Goal: Information Seeking & Learning: Learn about a topic

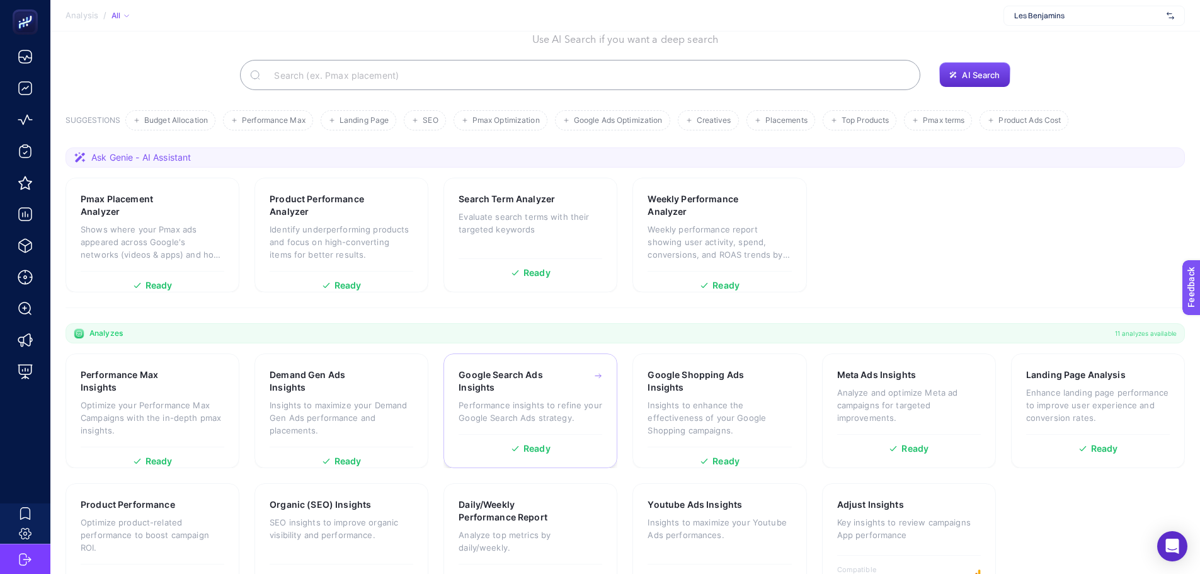
scroll to position [108, 0]
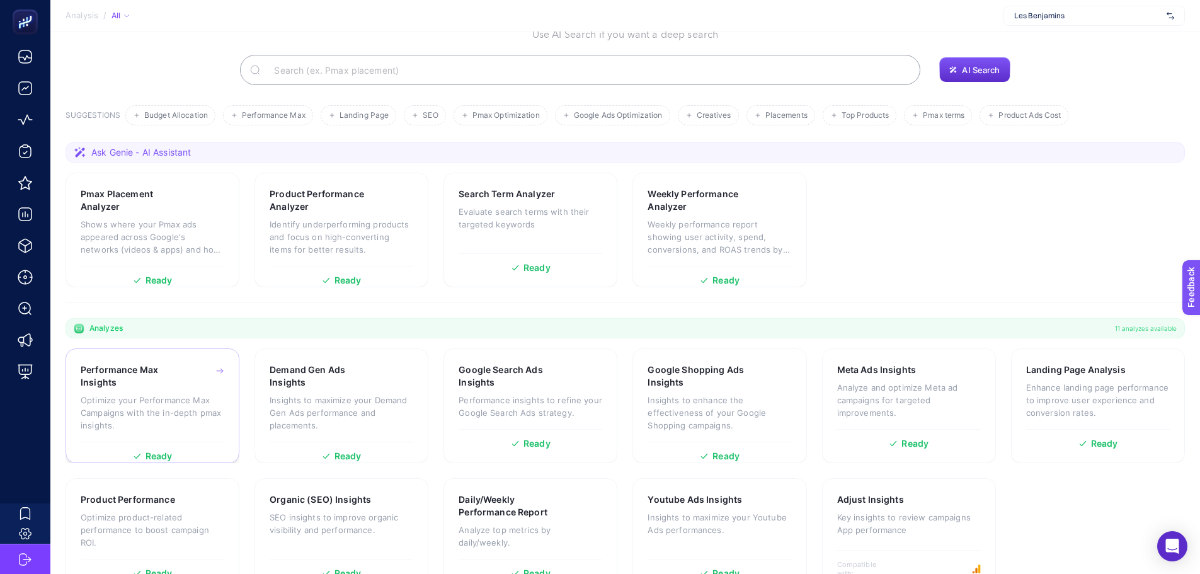
click at [191, 394] on p "Optimize your Performance Max Campaigns with the in-depth pmax insights." at bounding box center [153, 413] width 144 height 38
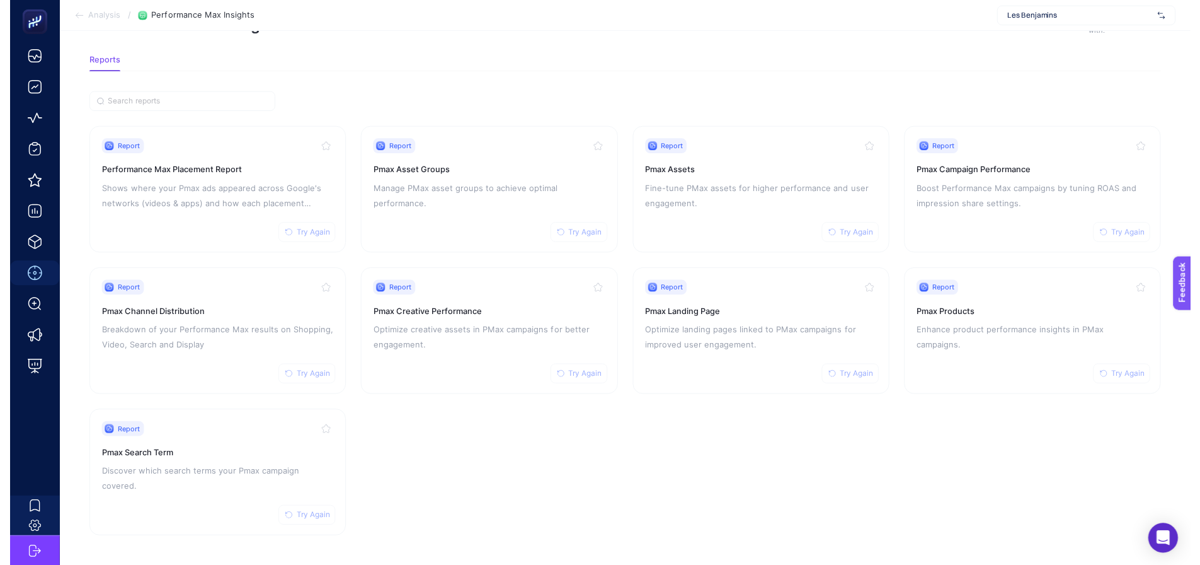
scroll to position [54, 0]
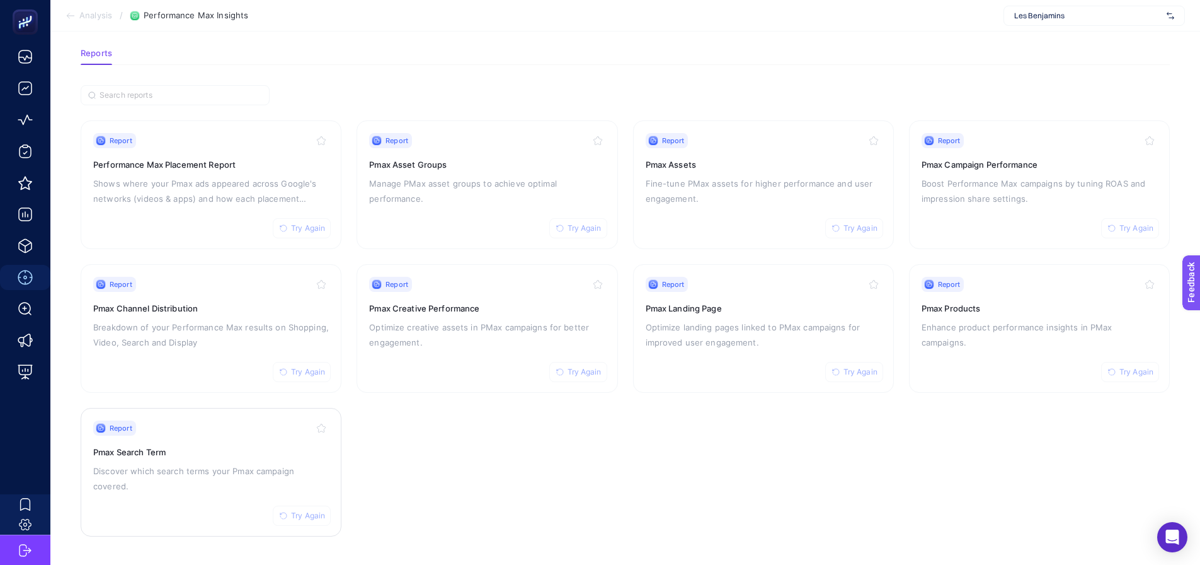
click at [147, 468] on p "Discover which search terms your Pmax campaign covered." at bounding box center [211, 478] width 236 height 30
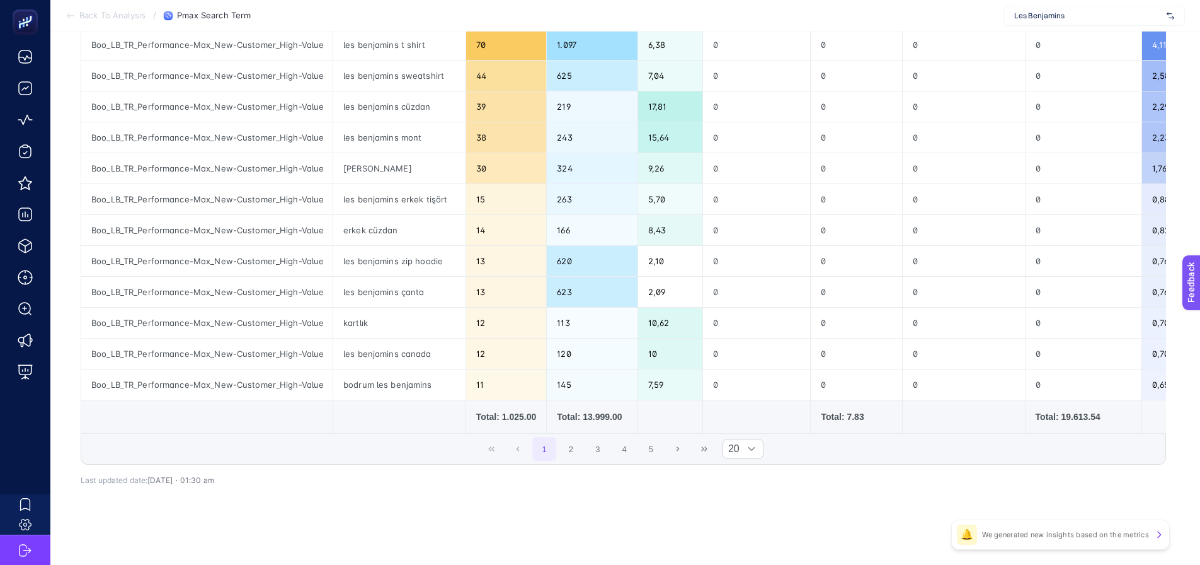
scroll to position [457, 0]
click at [604, 443] on button "3" at bounding box center [598, 448] width 24 height 24
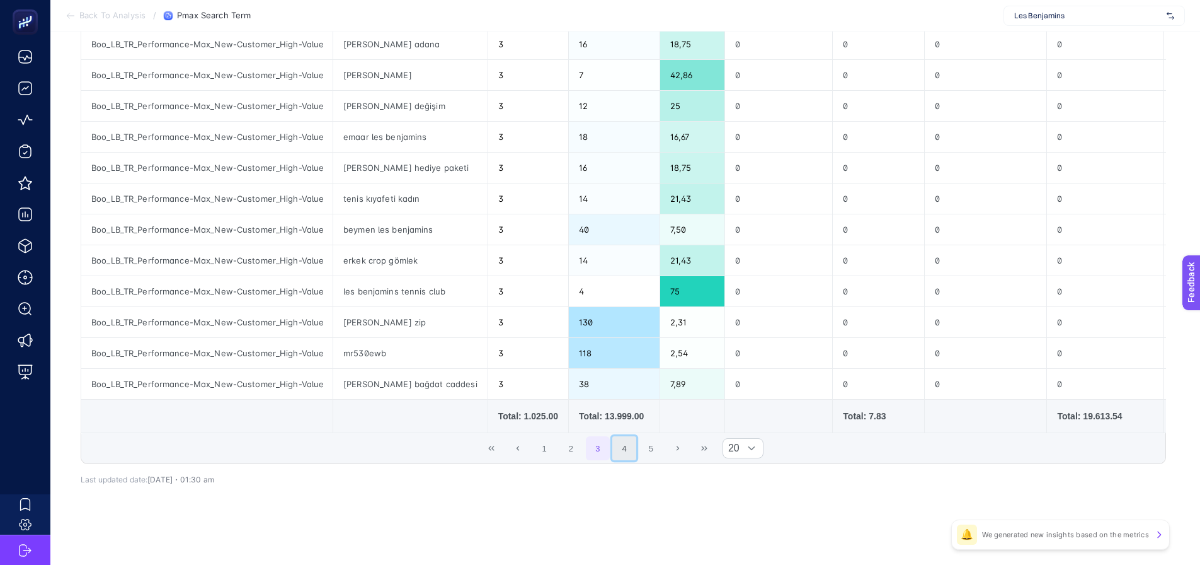
click at [636, 440] on button "4" at bounding box center [624, 448] width 24 height 24
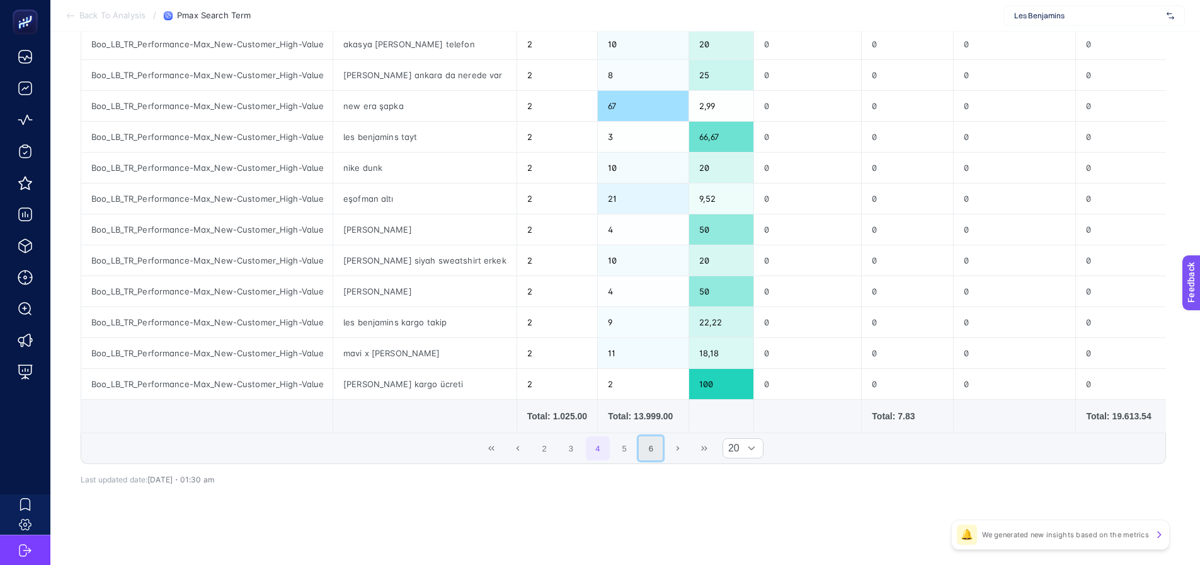
click at [663, 442] on button "6" at bounding box center [651, 448] width 24 height 24
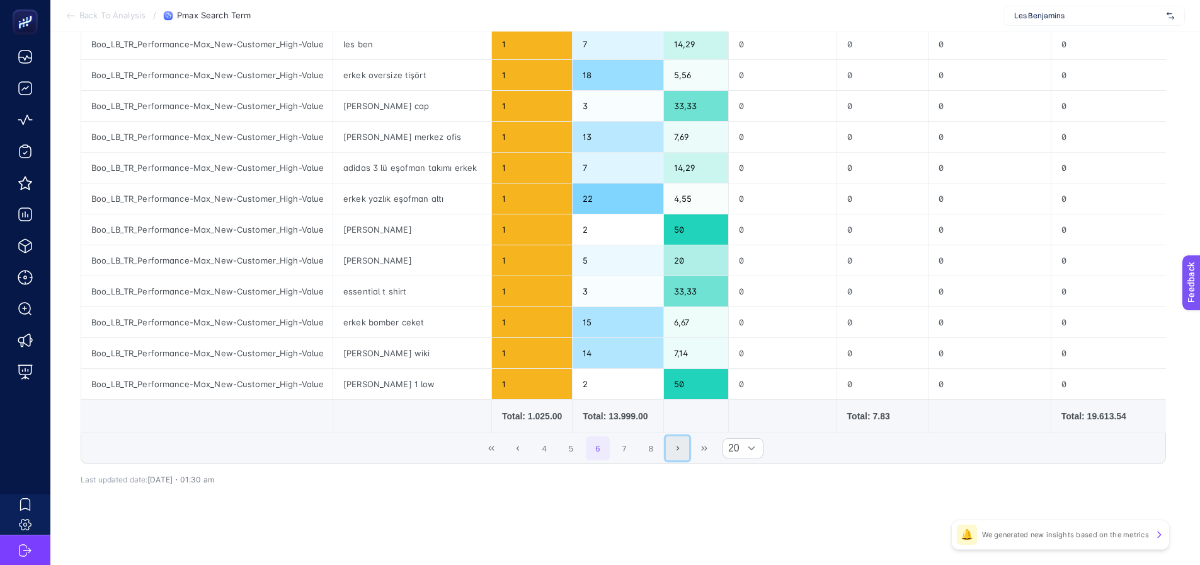
click at [677, 449] on button "Next Page" at bounding box center [678, 448] width 24 height 24
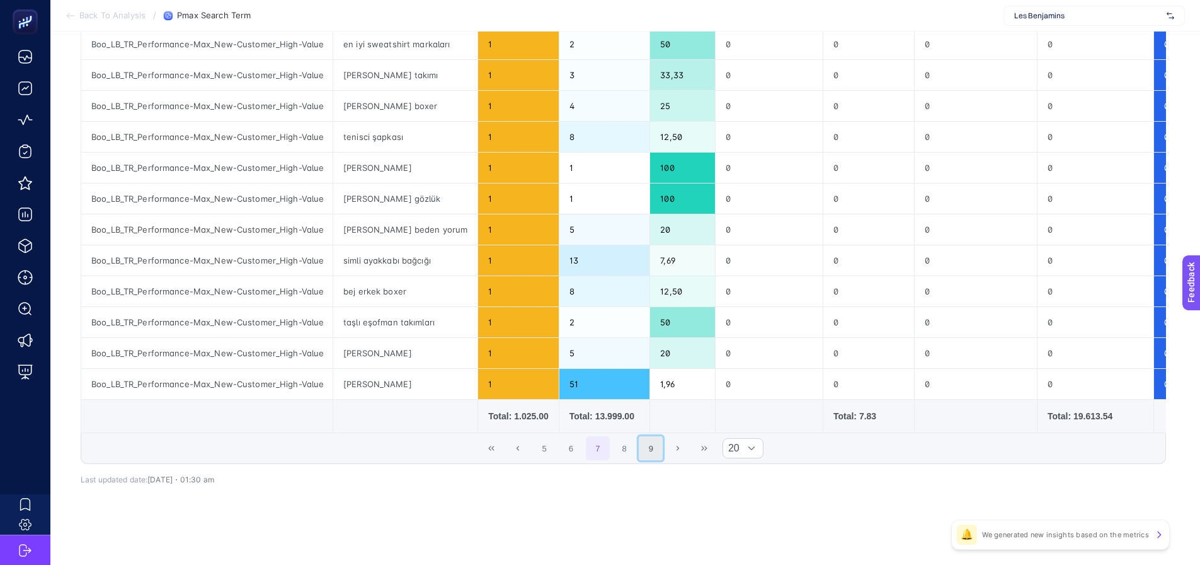
click at [663, 449] on button "9" at bounding box center [651, 448] width 24 height 24
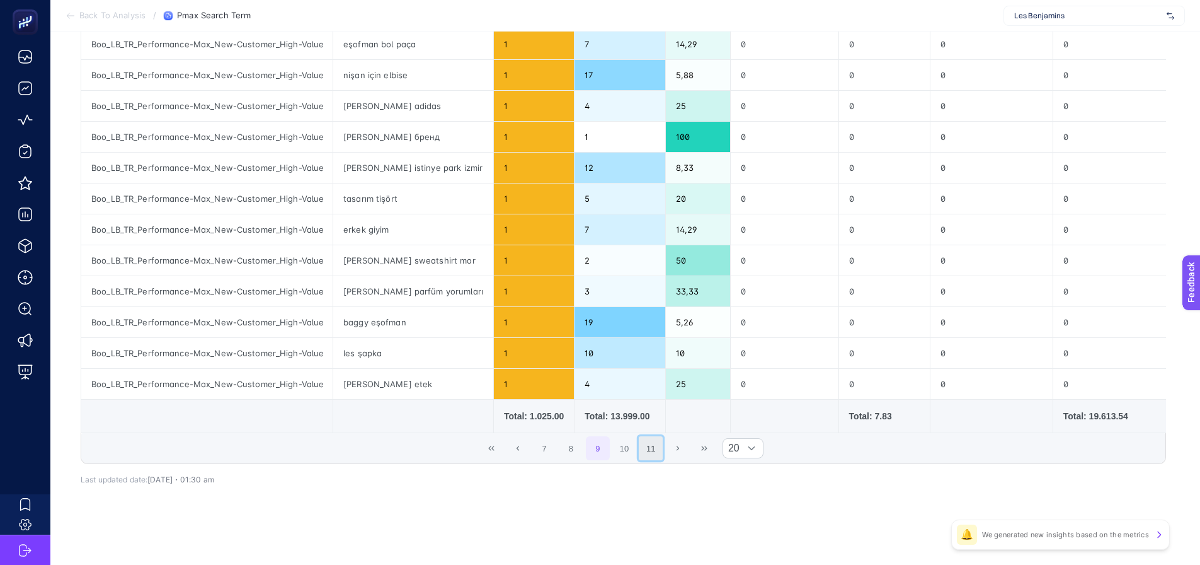
click at [660, 449] on button "11" at bounding box center [651, 448] width 24 height 24
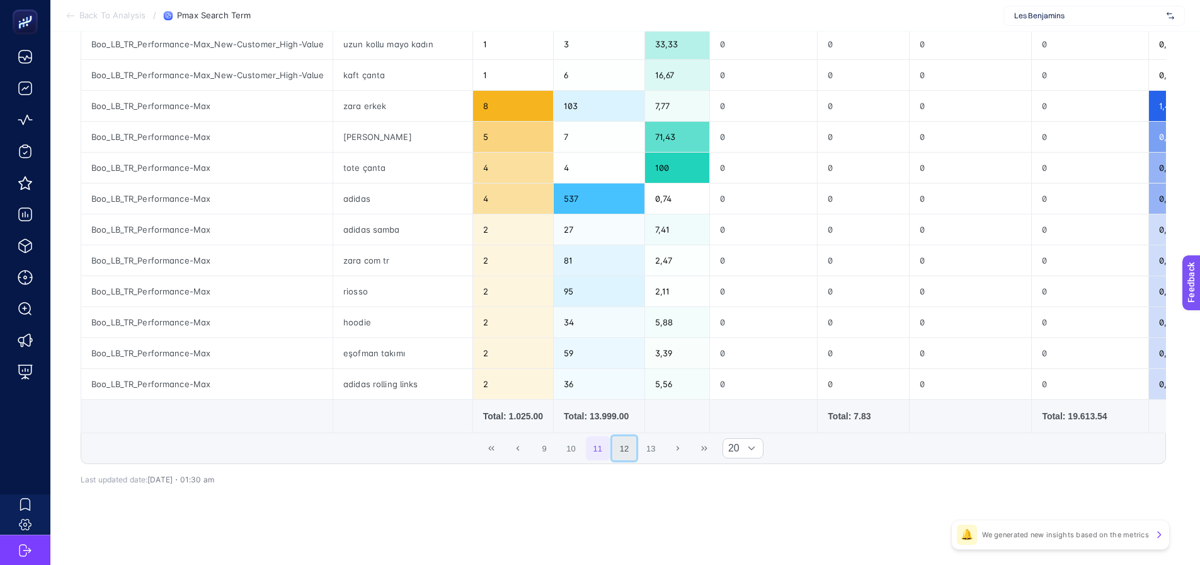
click at [625, 449] on button "12" at bounding box center [624, 448] width 24 height 24
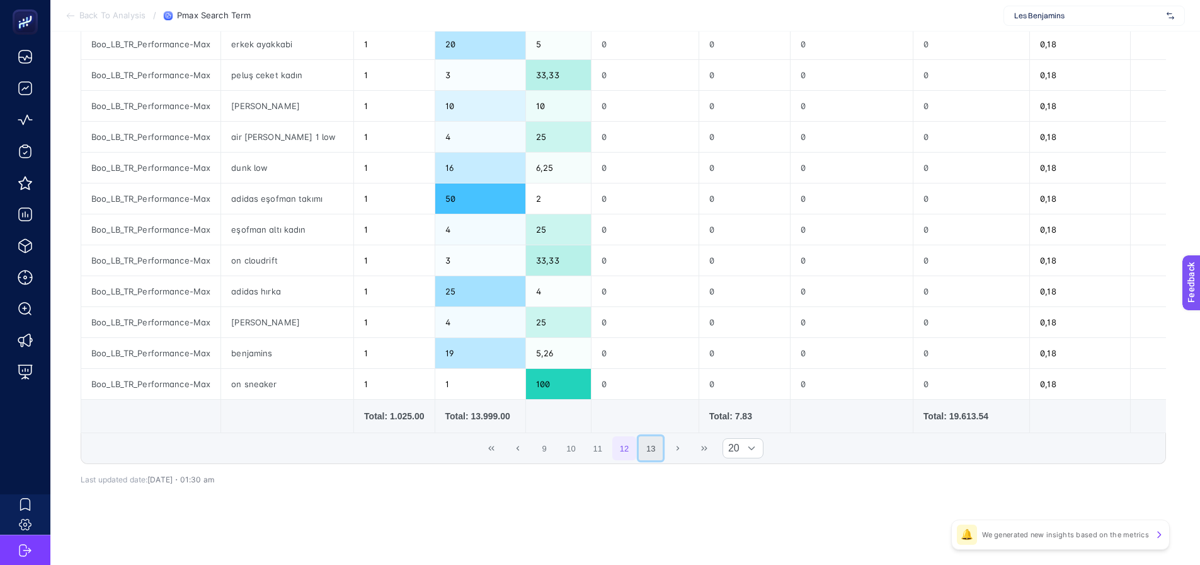
click at [656, 443] on button "13" at bounding box center [651, 448] width 24 height 24
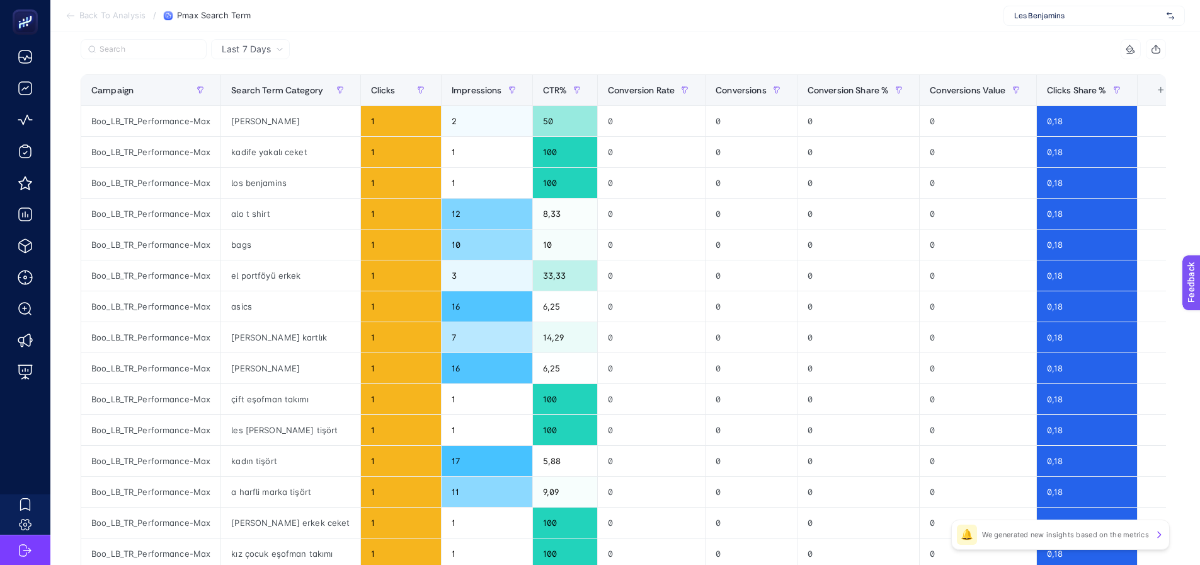
scroll to position [45, 0]
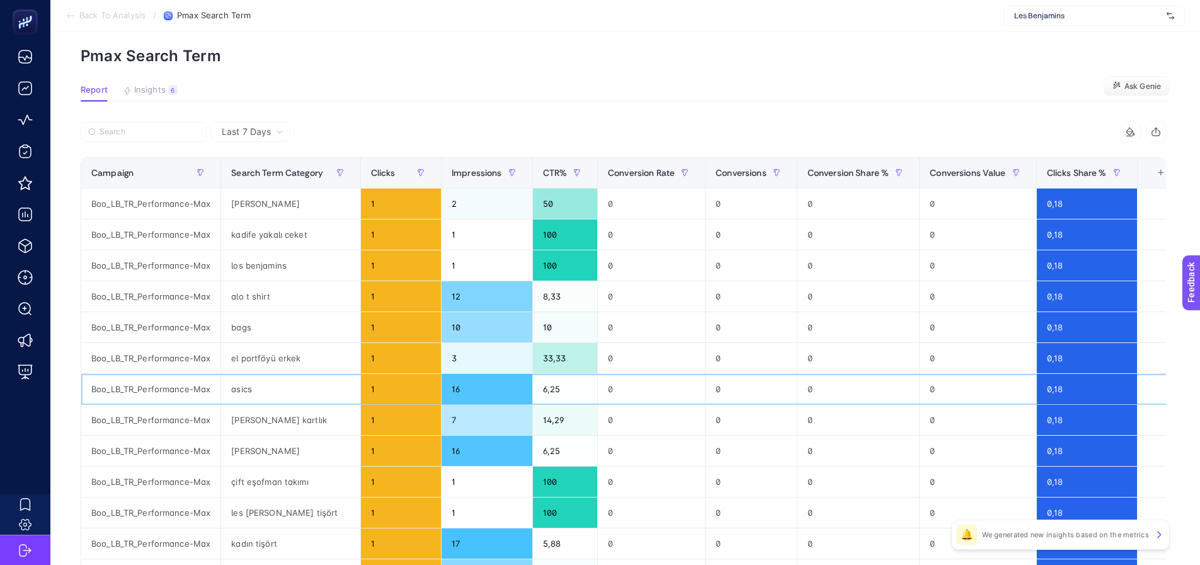
click at [244, 390] on div "asics" at bounding box center [290, 389] width 139 height 30
click at [238, 452] on div "[PERSON_NAME]" at bounding box center [290, 450] width 139 height 30
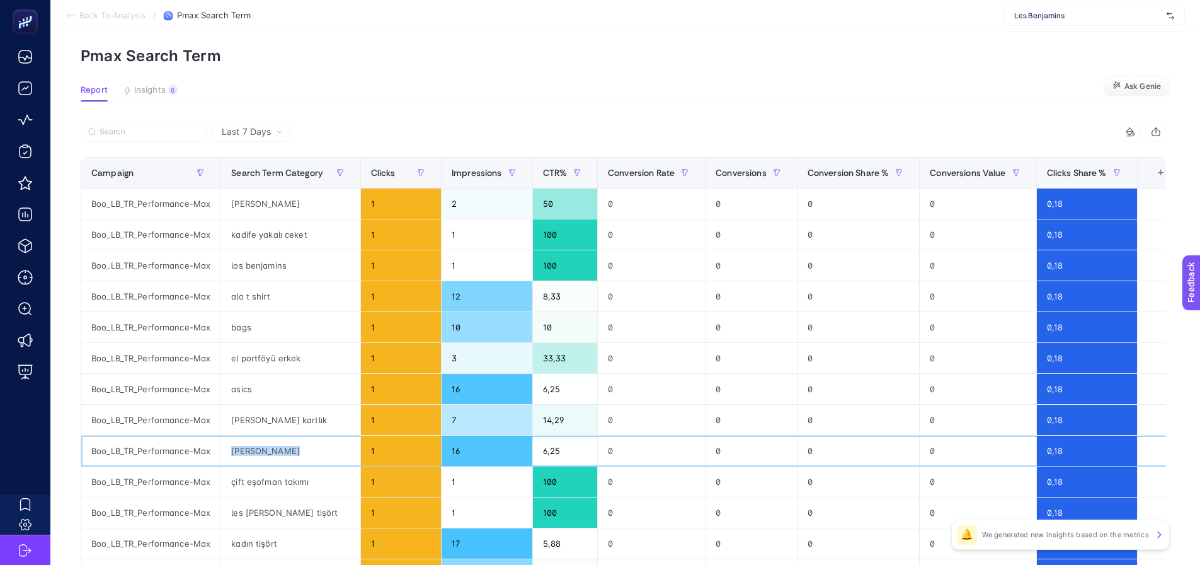
click at [238, 452] on div "[PERSON_NAME]" at bounding box center [290, 450] width 139 height 30
